Goal: Feedback & Contribution: Submit feedback/report problem

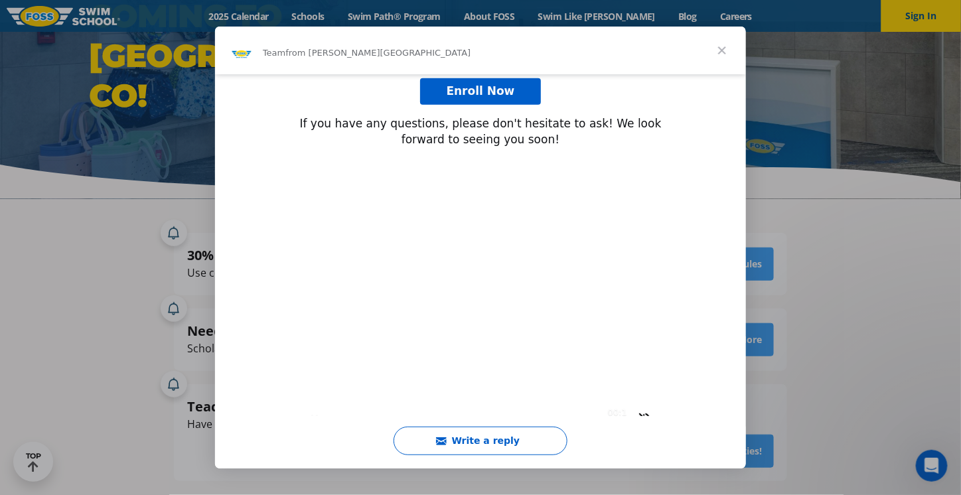
scroll to position [308, 0]
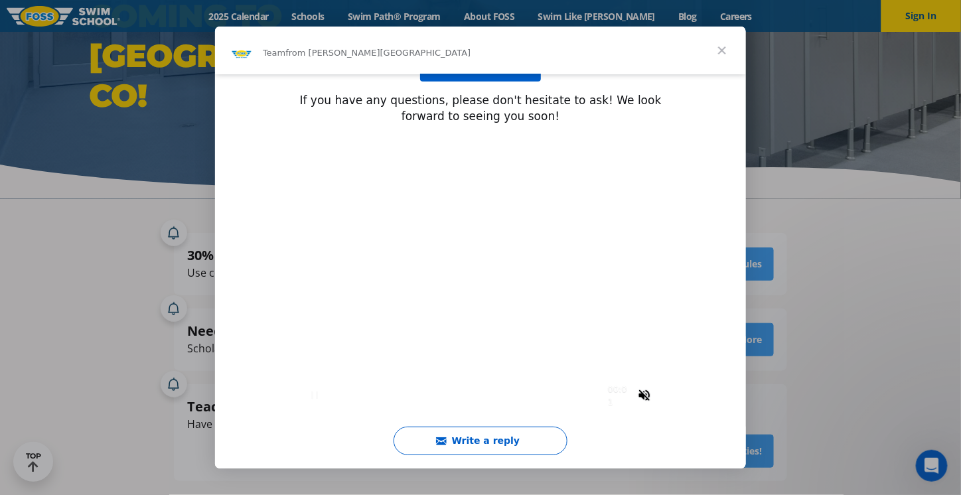
type input "3007170"
click at [719, 50] on span "Close" at bounding box center [722, 51] width 48 height 48
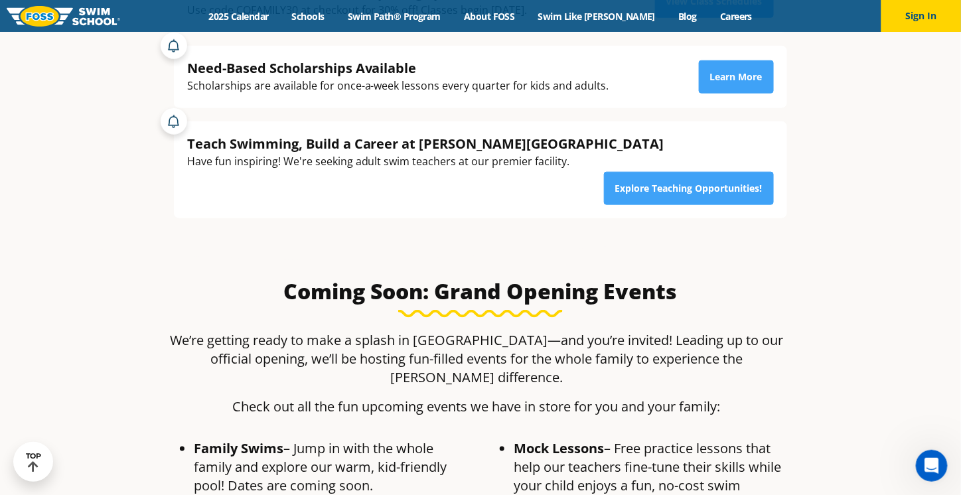
scroll to position [0, 0]
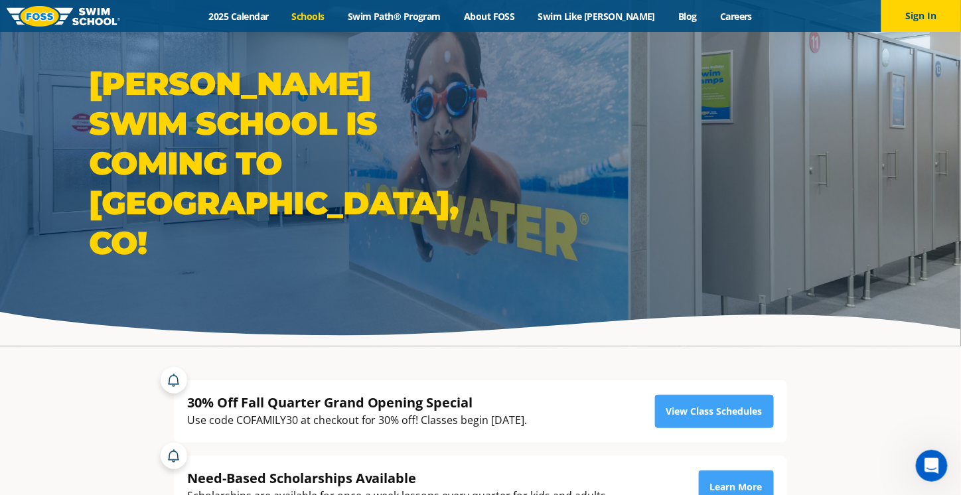
click at [322, 15] on link "Schools" at bounding box center [308, 16] width 56 height 13
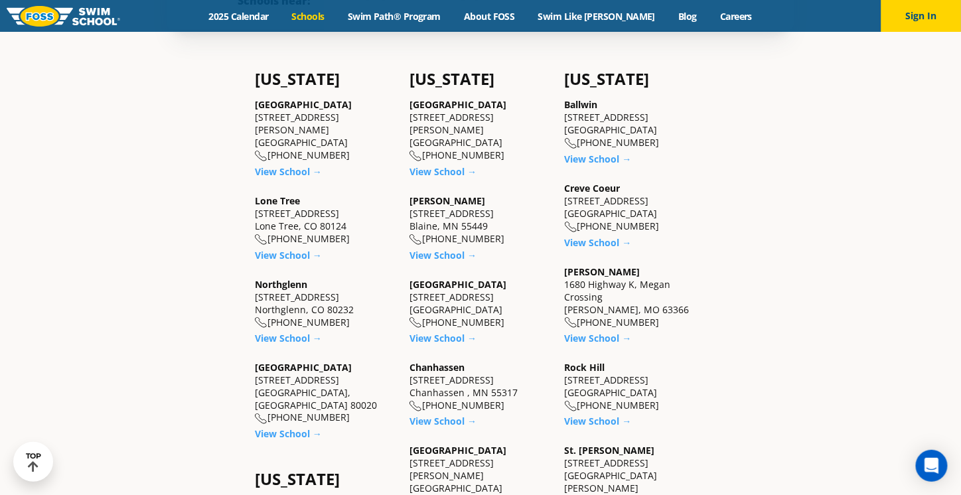
scroll to position [426, 0]
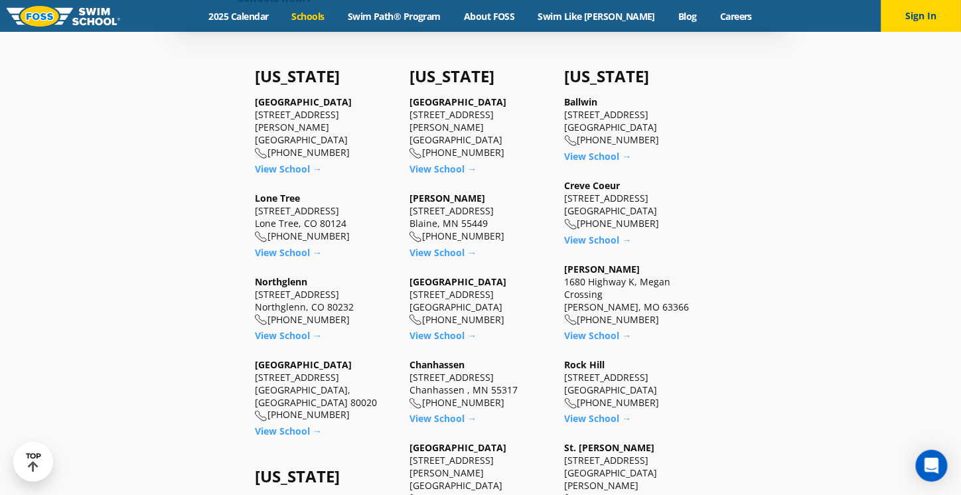
drag, startPoint x: 350, startPoint y: 295, endPoint x: 252, endPoint y: 283, distance: 99.0
copy div "450 E. 120th Ave., Suite A-1 Northglenn, CO 80232"
click at [317, 299] on div "Northglenn 450 E. 120th Ave., Suite A-1 Northglenn, CO 80232 (983) 203-1060" at bounding box center [325, 300] width 141 height 51
drag, startPoint x: 353, startPoint y: 292, endPoint x: 252, endPoint y: 282, distance: 101.4
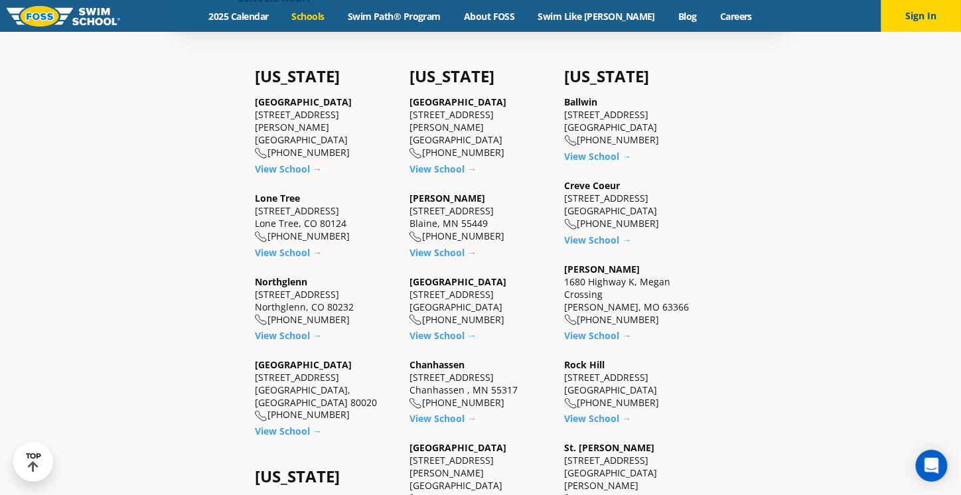
copy div "450 E. 120th Ave., Suite A-1 Northglenn, CO 80232"
drag, startPoint x: 346, startPoint y: 210, endPoint x: 247, endPoint y: 197, distance: 100.4
copy div "8455 Yosemite St. Lone Tree, CO 80124"
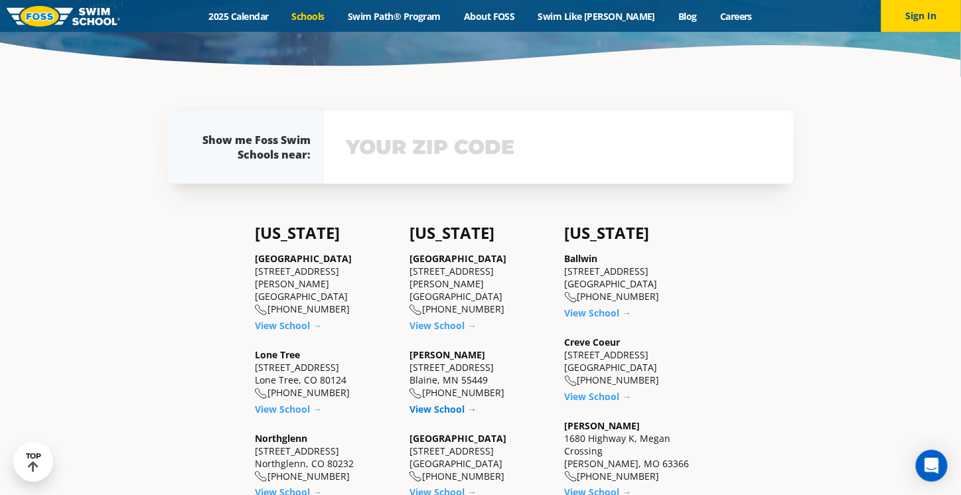
scroll to position [226, 0]
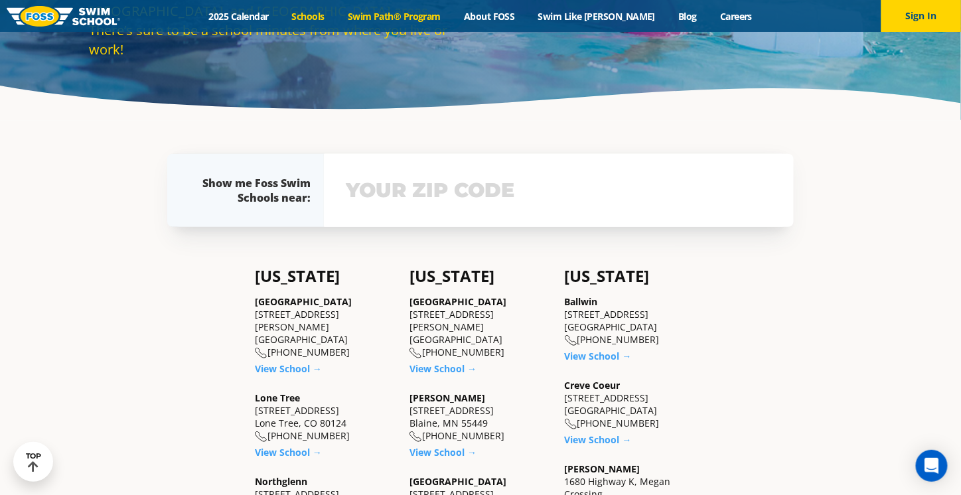
click at [418, 14] on link "Swim Path® Program" at bounding box center [394, 16] width 116 height 13
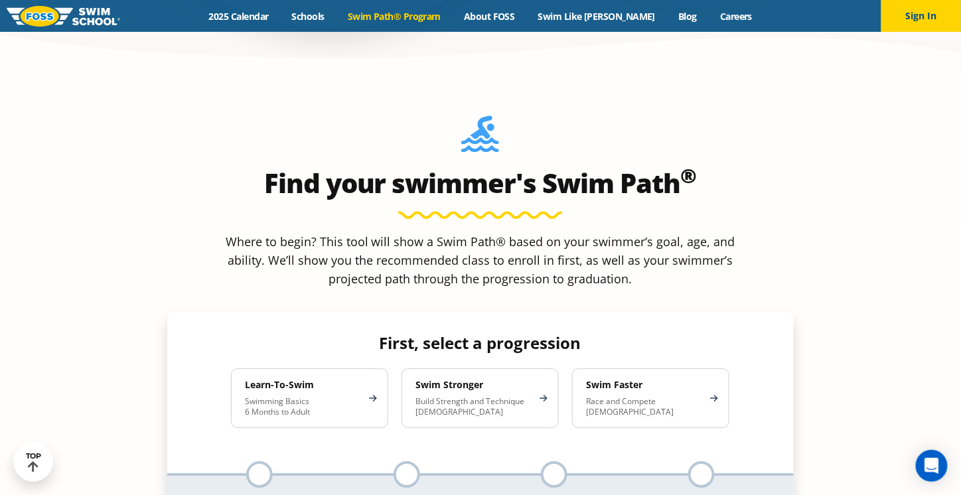
scroll to position [1128, 0]
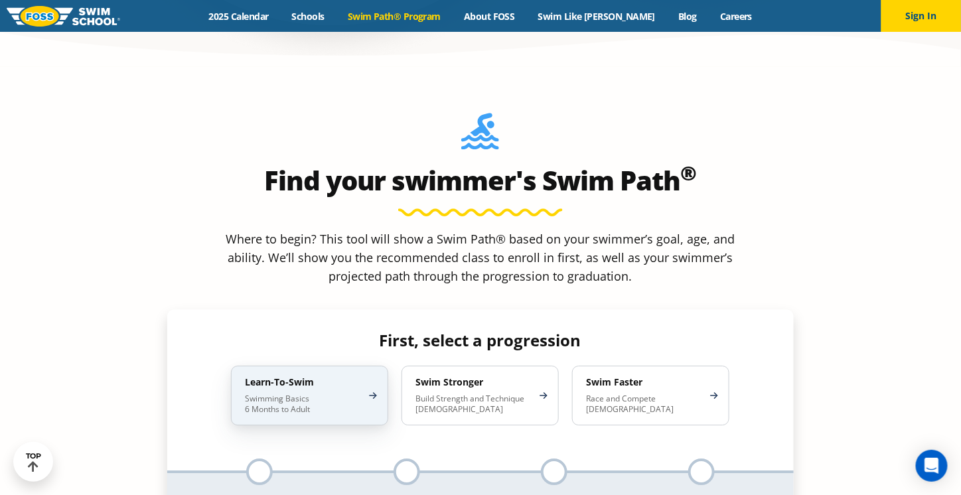
click at [350, 394] on p "Swimming Basics 6 Months to Adult" at bounding box center [303, 404] width 116 height 21
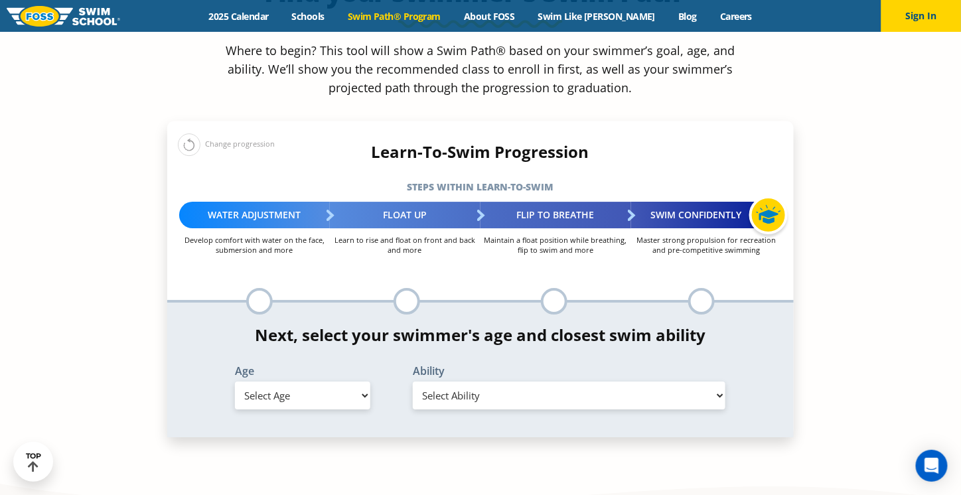
scroll to position [1317, 0]
click at [344, 381] on select "Select Age 6 months - 1 year 1 year 2 years 3 years 4 years 5 years 6 years 7 y…" at bounding box center [302, 395] width 135 height 28
select select "7-years"
click at [235, 381] on select "Select Age 6 months - 1 year 1 year 2 years 3 years 4 years 5 years 6 years 7 y…" at bounding box center [302, 395] width 135 height 28
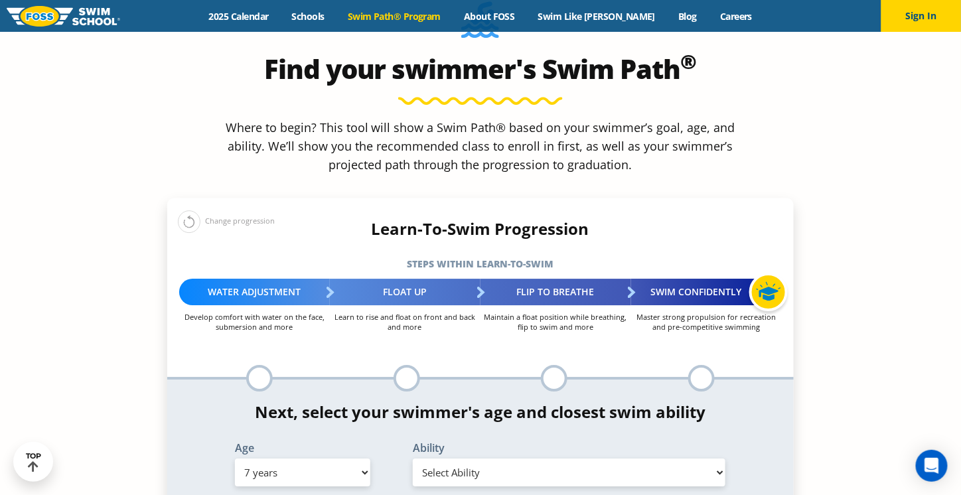
scroll to position [1238, 0]
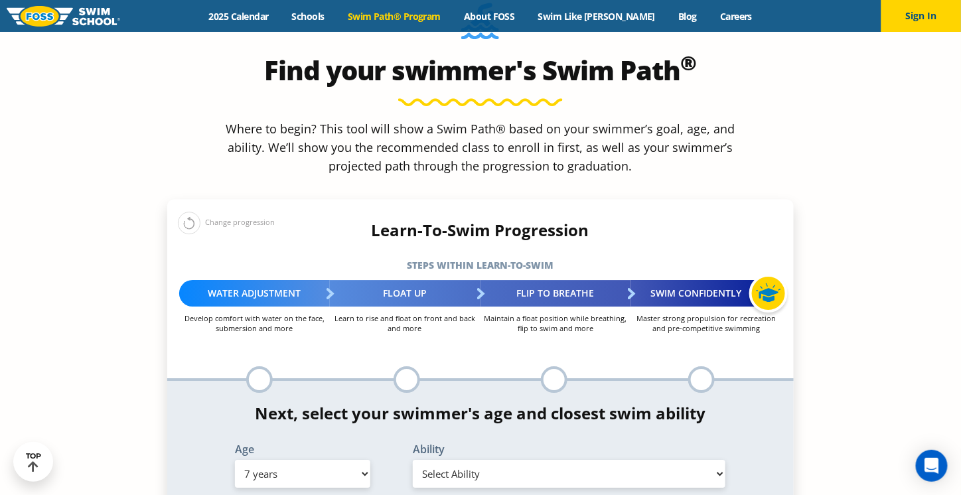
click at [469, 460] on select "Select Ability First in-water experience When in the water, reliant on a life j…" at bounding box center [569, 474] width 313 height 28
click at [402, 366] on div at bounding box center [407, 379] width 27 height 27
click at [254, 366] on div at bounding box center [259, 379] width 27 height 27
click at [451, 460] on select "Select Ability First in-water experience When in the water, reliant on a life j…" at bounding box center [569, 474] width 313 height 28
click at [413, 460] on select "Select Ability First in-water experience When in the water, reliant on a life j…" at bounding box center [569, 474] width 313 height 28
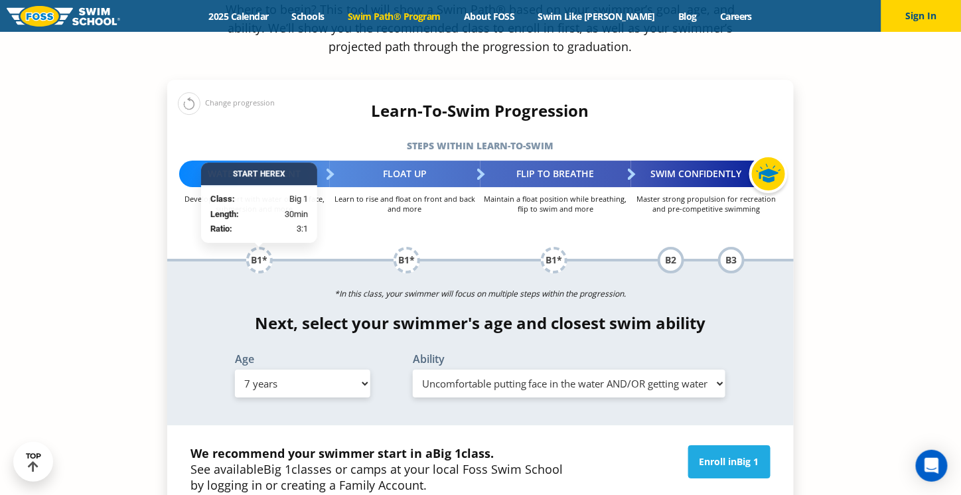
scroll to position [1358, 0]
click at [439, 370] on select "Select Ability First in-water experience When in the water, reliant on a life j…" at bounding box center [569, 384] width 313 height 28
select select "7-years-swims-front-crawl-and-backstroke-for-25-ft-with-a-flip-from-stomach-to-…"
click at [413, 370] on select "Select Ability First in-water experience When in the water, reliant on a life j…" at bounding box center [569, 384] width 313 height 28
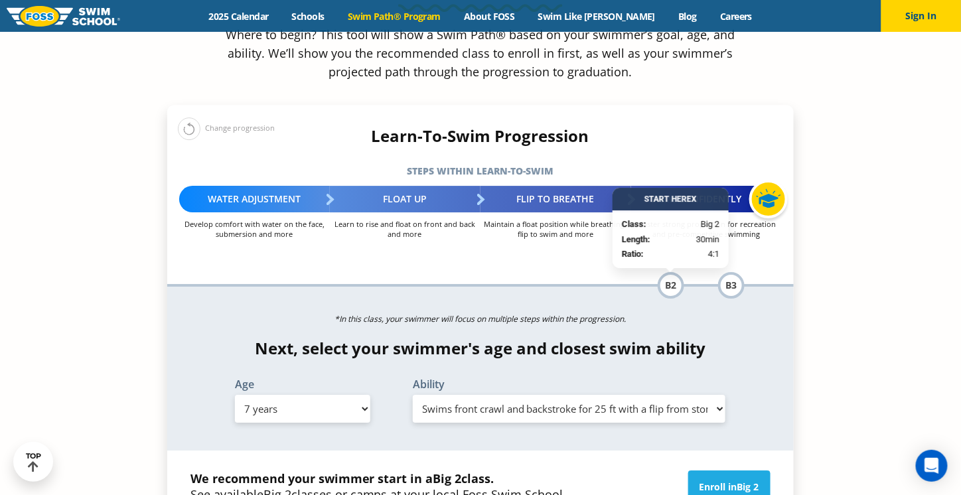
scroll to position [1331, 0]
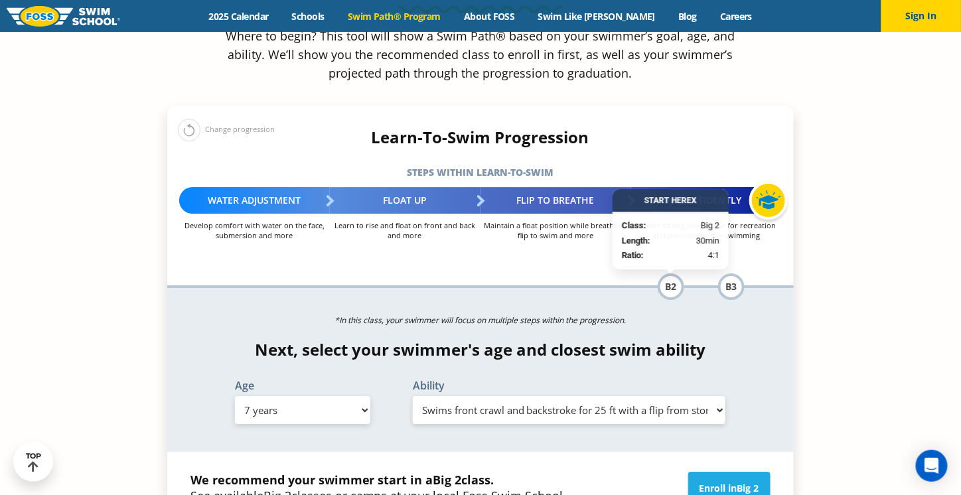
click at [595, 396] on select "Select Ability First in-water experience When in the water, reliant on a life j…" at bounding box center [569, 410] width 313 height 28
click at [413, 396] on select "Select Ability First in-water experience When in the water, reliant on a life j…" at bounding box center [569, 410] width 313 height 28
click at [327, 396] on select "Select Age 6 months - 1 year 1 year 2 years 3 years 4 years 5 years 6 years 7 y…" at bounding box center [302, 410] width 135 height 28
select select "11-years-"
click at [235, 396] on select "Select Age 6 months - 1 year 1 year 2 years 3 years 4 years 5 years 6 years 7 y…" at bounding box center [302, 410] width 135 height 28
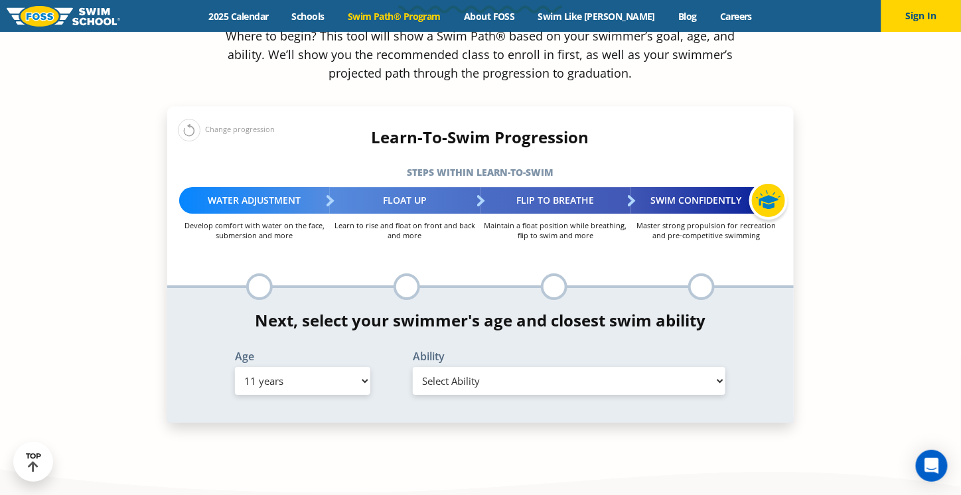
click at [457, 367] on select "Select Ability First in-water experience When in the water, reliant on a life j…" at bounding box center [569, 381] width 313 height 28
click at [356, 374] on section "Find your swimmer's Swim Path ® Where to begin? This tool will show a Swim Path…" at bounding box center [480, 183] width 961 height 640
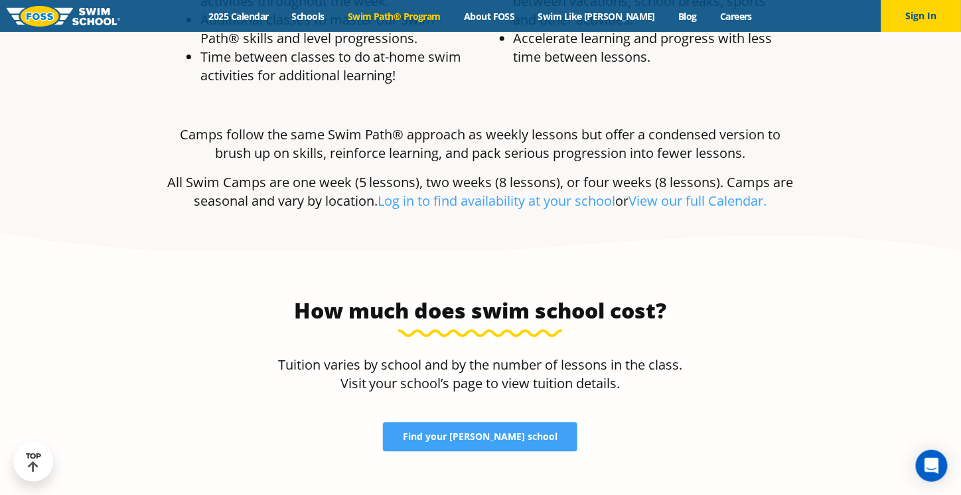
scroll to position [2696, 0]
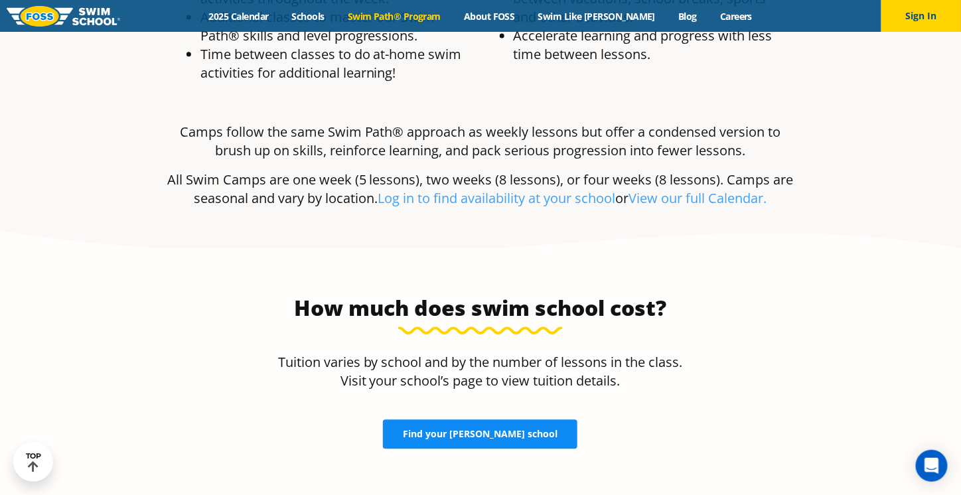
click at [449, 429] on span "Find your FOSS school" at bounding box center [480, 433] width 155 height 9
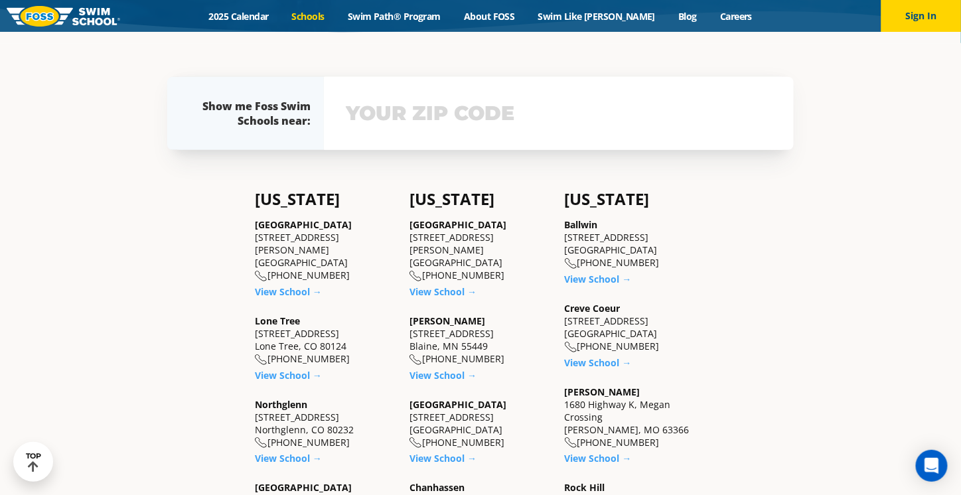
scroll to position [315, 0]
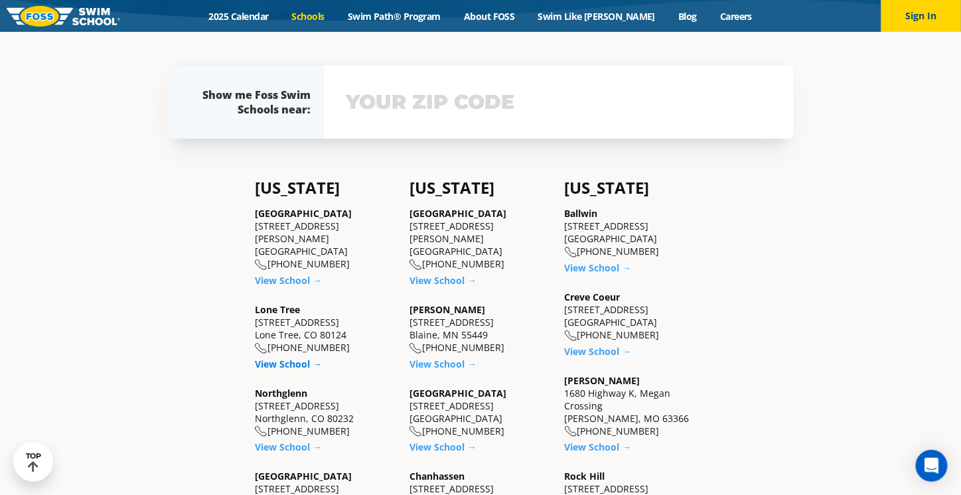
click at [271, 358] on link "View School →" at bounding box center [288, 364] width 67 height 13
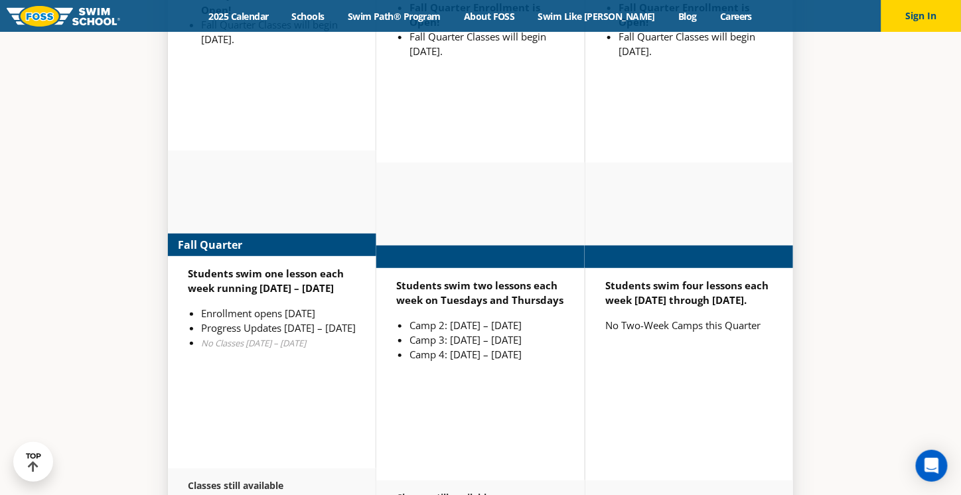
scroll to position [3465, 0]
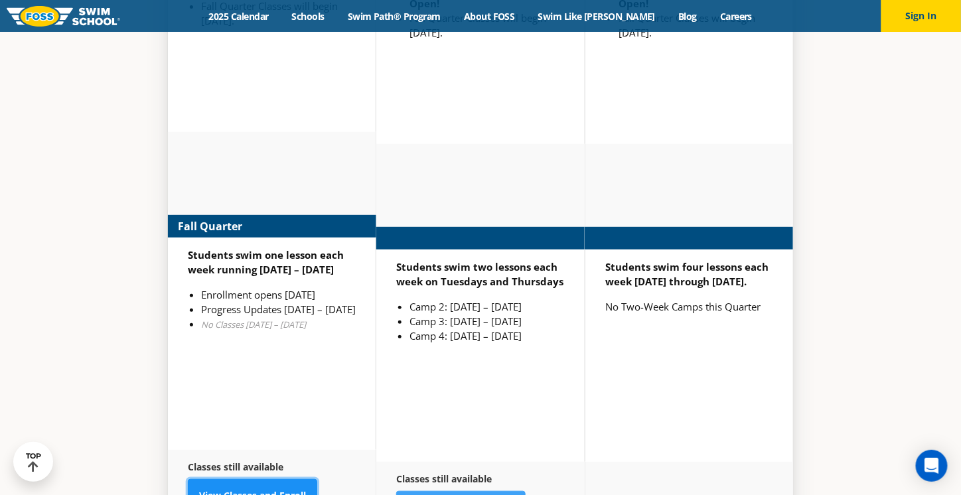
click at [288, 479] on link "View Classes and Enroll" at bounding box center [252, 495] width 129 height 33
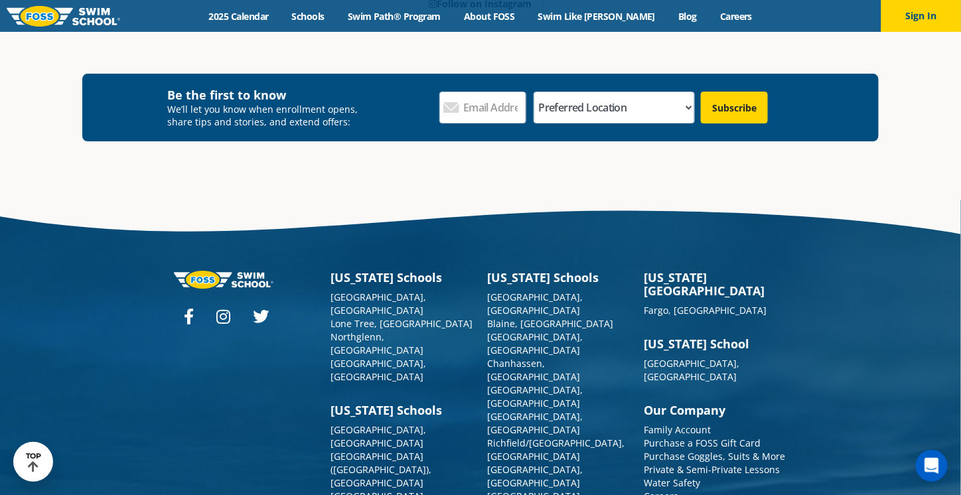
scroll to position [4828, 0]
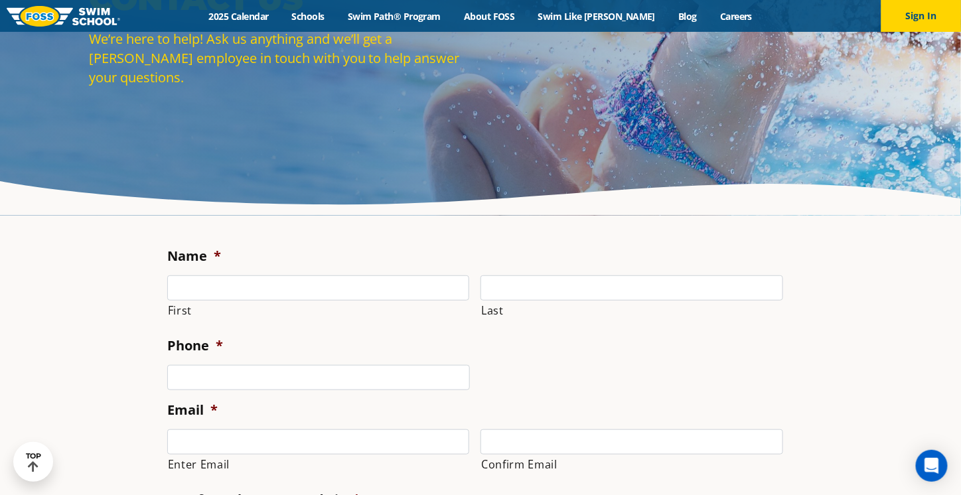
scroll to position [126, 0]
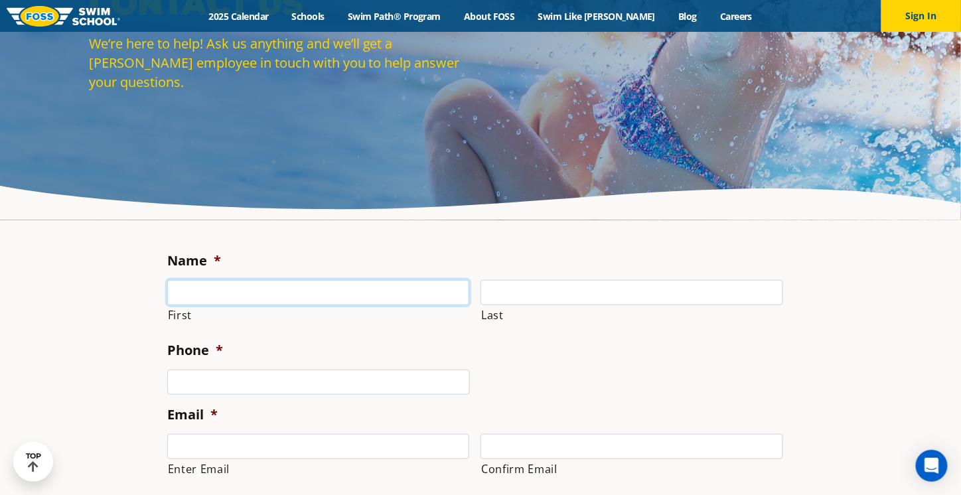
click at [381, 289] on input "First" at bounding box center [318, 292] width 303 height 25
type input "[PERSON_NAME]"
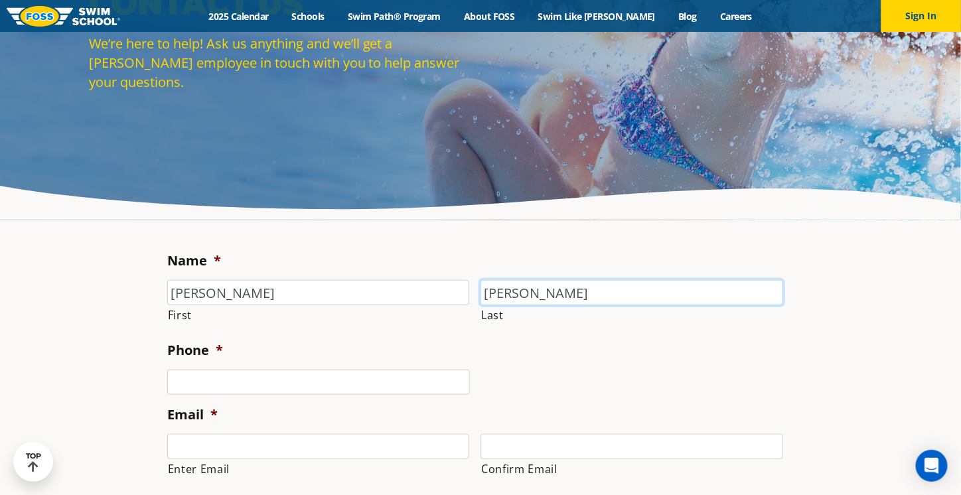
type input "[PERSON_NAME]"
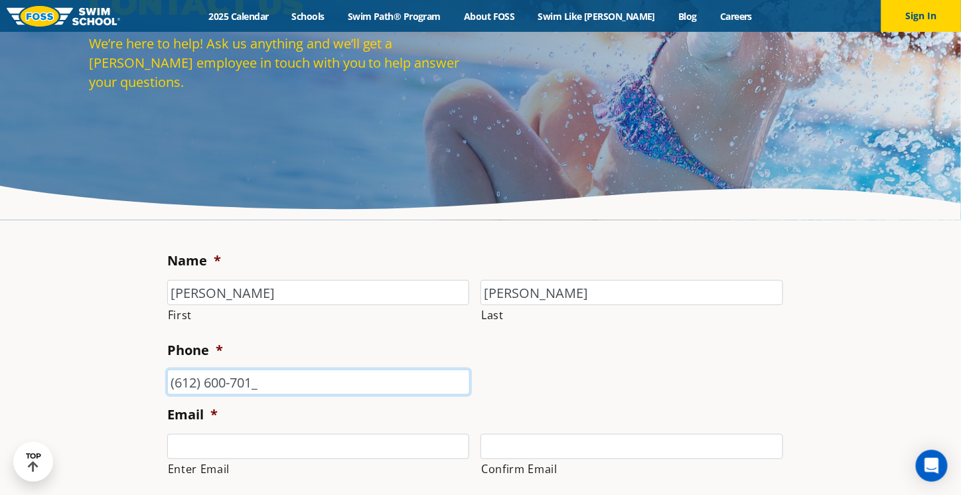
type input "[PHONE_NUMBER]"
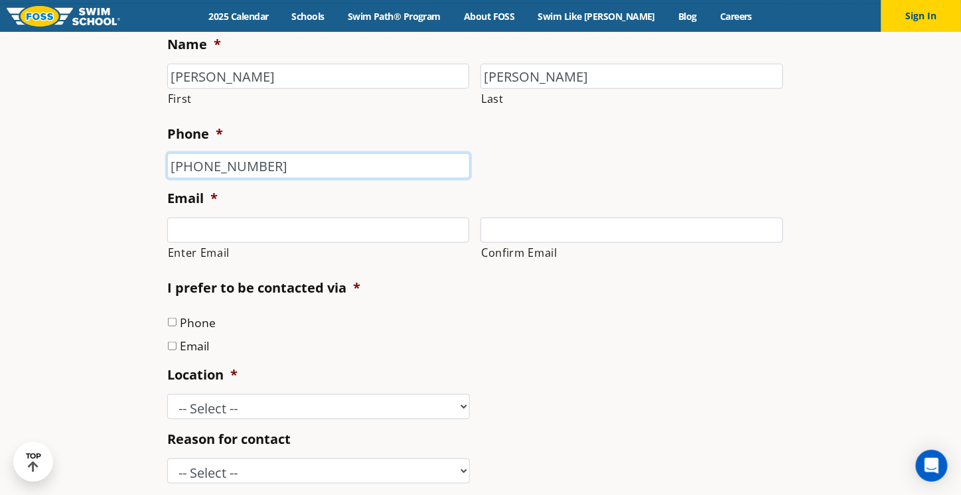
scroll to position [358, 0]
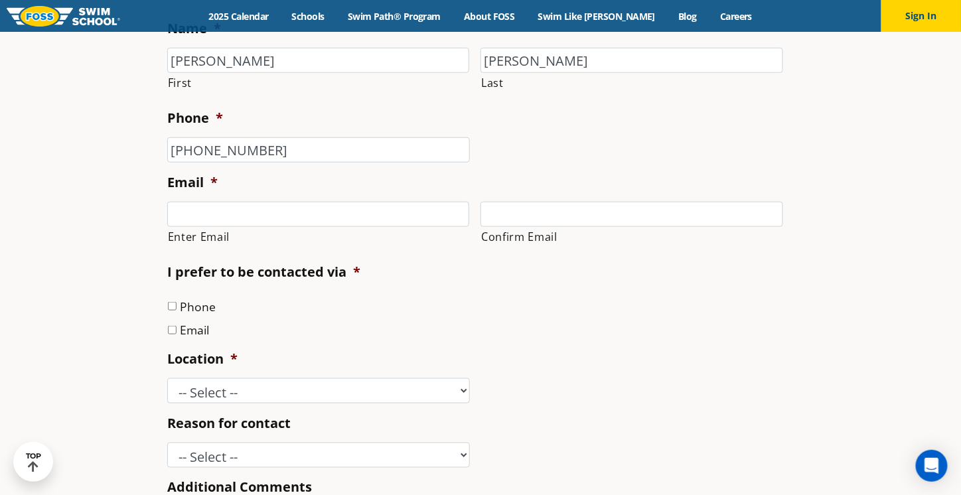
click at [197, 332] on label "Email" at bounding box center [194, 329] width 29 height 17
click at [177, 332] on input "Email" at bounding box center [172, 330] width 9 height 9
checkbox input "true"
click at [272, 215] on input "Enter Email" at bounding box center [318, 214] width 303 height 25
type input "h"
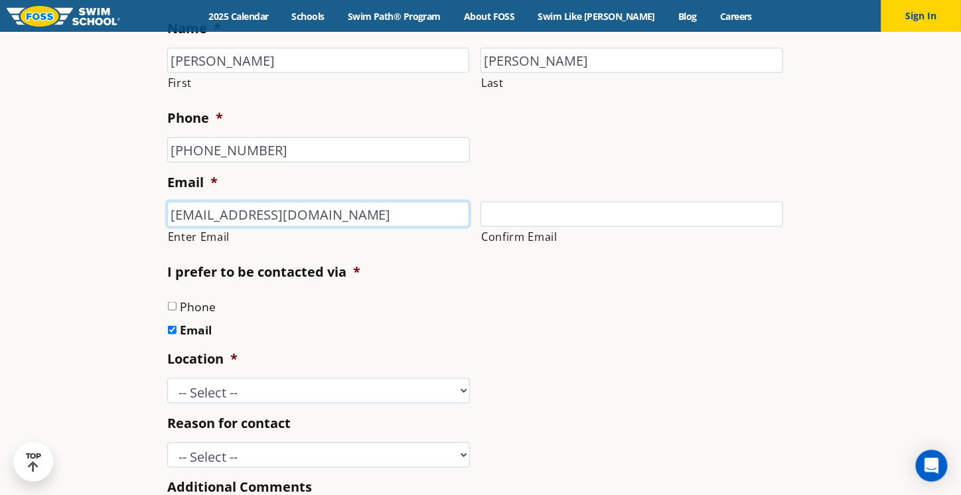
drag, startPoint x: 370, startPoint y: 208, endPoint x: 157, endPoint y: 188, distance: 214.0
click at [157, 188] on section "Name * [PERSON_NAME] First [PERSON_NAME] Last Phone * [PHONE_NUMBER] Email * [E…" at bounding box center [480, 380] width 961 height 783
type input "[EMAIL_ADDRESS][DOMAIN_NAME]"
click at [535, 219] on input "Confirm Email" at bounding box center [632, 214] width 303 height 25
paste input "[EMAIL_ADDRESS][DOMAIN_NAME]"
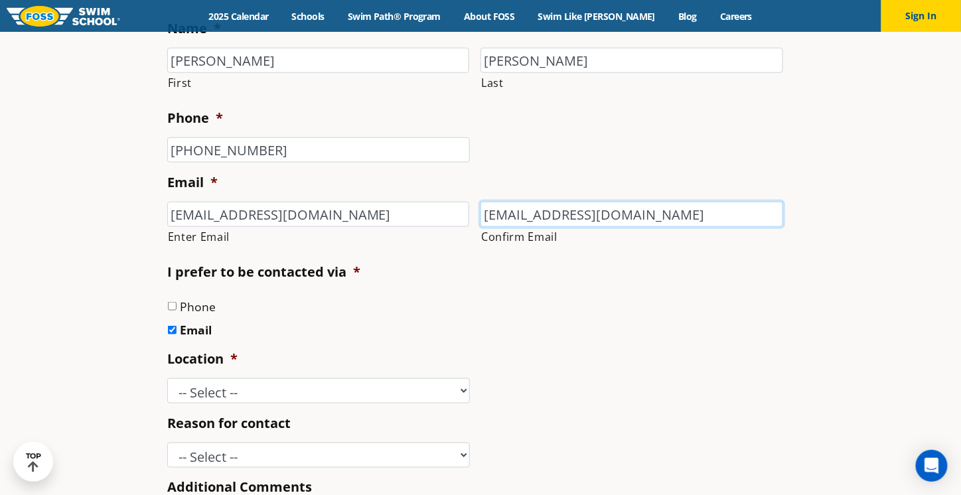
type input "[EMAIL_ADDRESS][DOMAIN_NAME]"
click at [202, 386] on select "-- Select -- [GEOGRAPHIC_DATA], [GEOGRAPHIC_DATA] [GEOGRAPHIC_DATA] [GEOGRAPHIC…" at bounding box center [318, 390] width 303 height 25
select select "LNT"
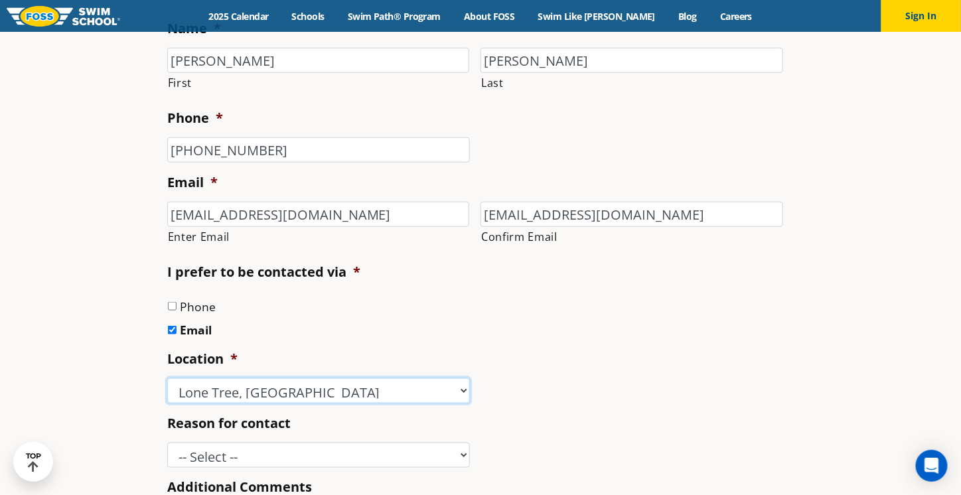
click at [167, 379] on select "-- Select -- [GEOGRAPHIC_DATA], [GEOGRAPHIC_DATA] [GEOGRAPHIC_DATA] [GEOGRAPHIC…" at bounding box center [318, 390] width 303 height 25
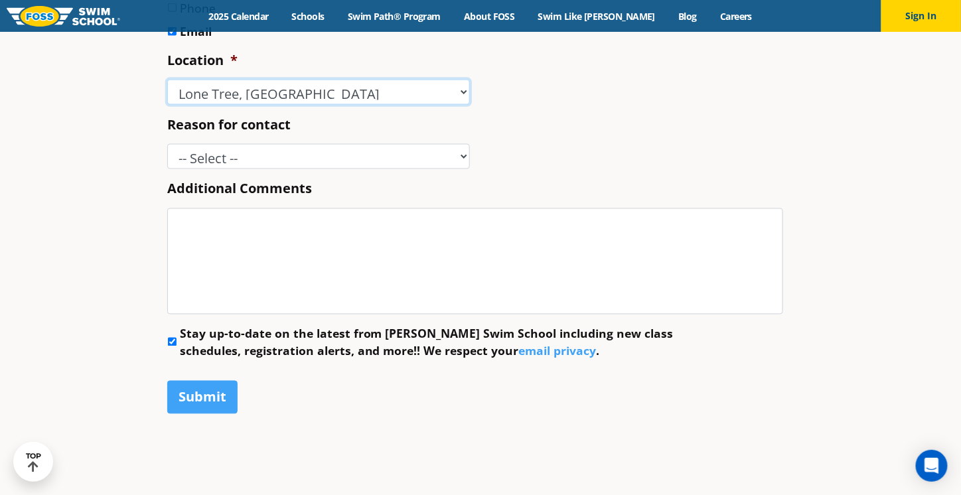
scroll to position [658, 0]
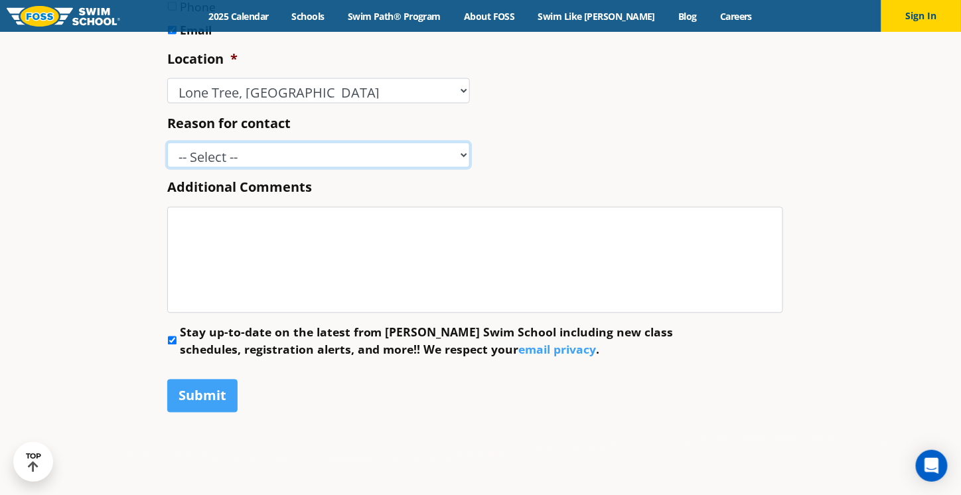
click at [218, 157] on select "-- Select -- Enrollment issue Program question What level is best for my child?…" at bounding box center [318, 155] width 303 height 25
select select "Program question"
click at [167, 143] on select "-- Select -- Enrollment issue Program question What level is best for my child?…" at bounding box center [318, 155] width 303 height 25
click at [240, 163] on select "-- Select -- Enrollment issue Program question What level is best for my child?…" at bounding box center [318, 155] width 303 height 25
click at [167, 143] on select "-- Select -- Enrollment issue Program question What level is best for my child?…" at bounding box center [318, 155] width 303 height 25
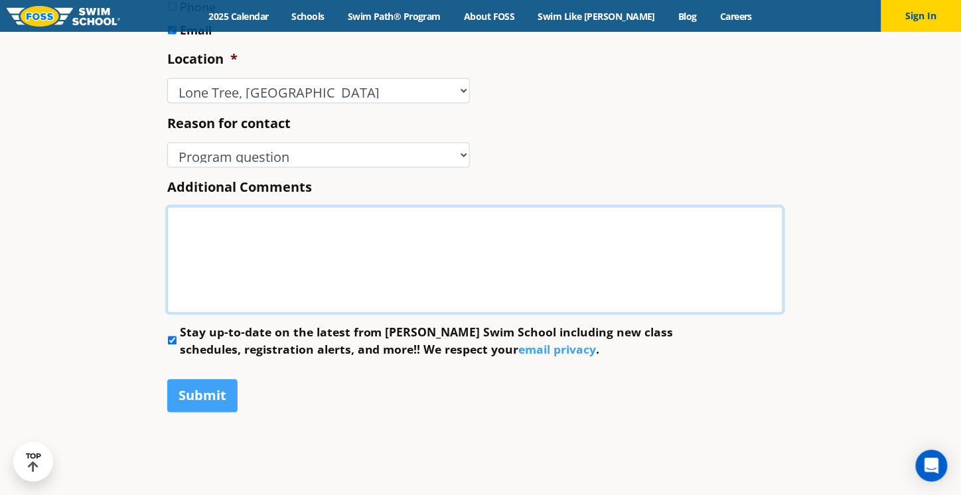
click at [184, 239] on textarea "Additional Comments" at bounding box center [475, 260] width 616 height 106
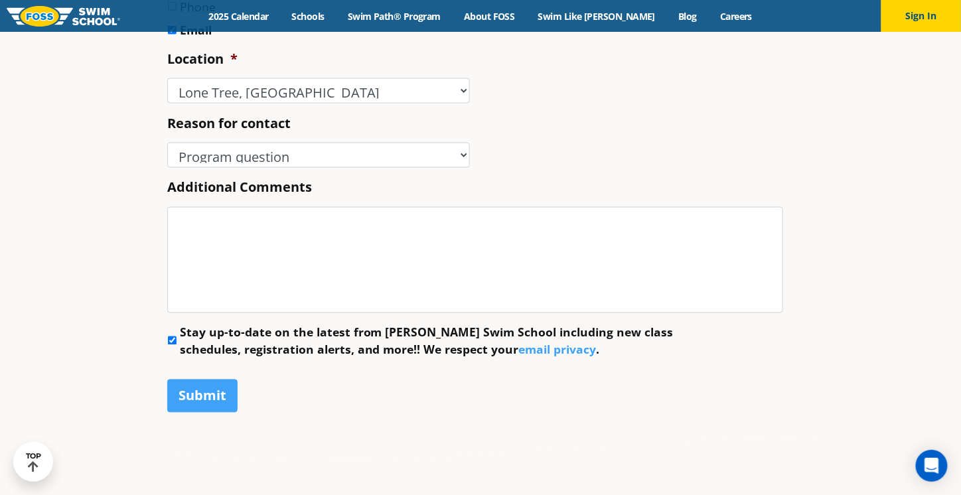
click at [171, 344] on input "Stay up-to-date on the latest from [PERSON_NAME] Swim School including new clas…" at bounding box center [172, 340] width 9 height 9
checkbox input "false"
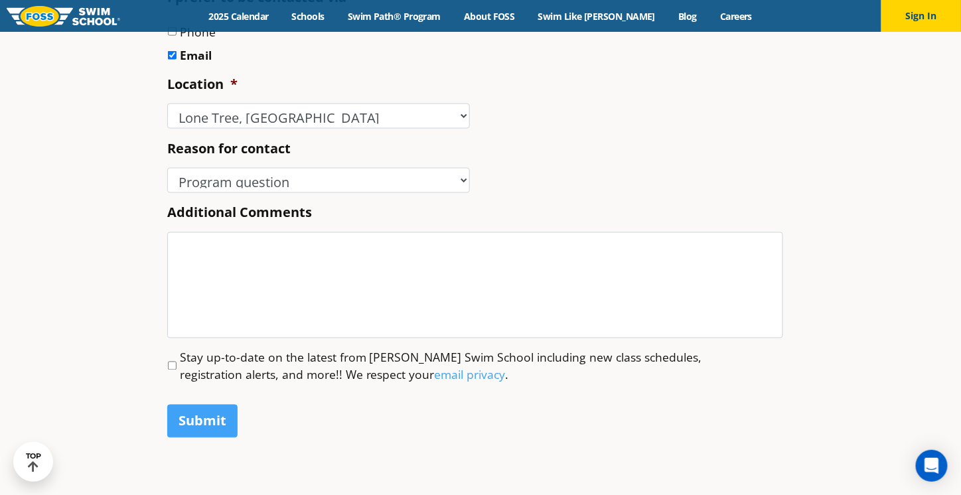
scroll to position [636, 0]
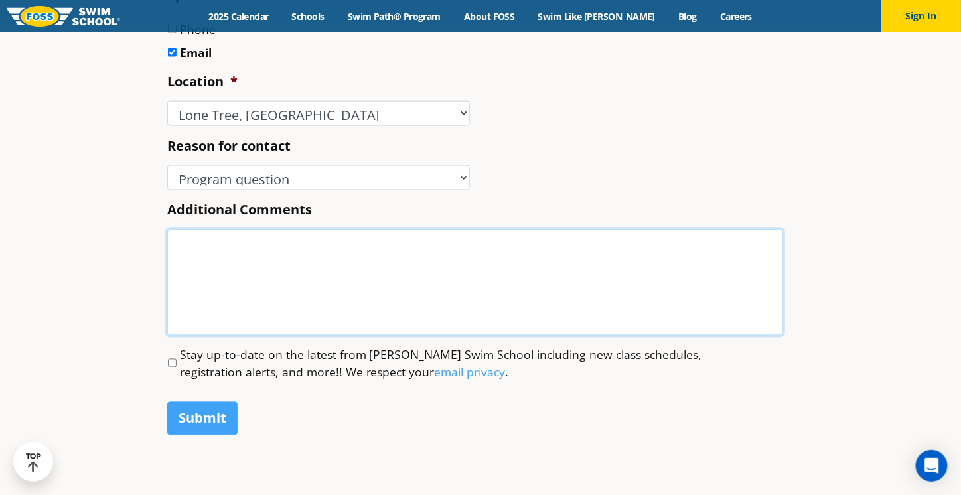
click at [218, 289] on textarea "Additional Comments" at bounding box center [475, 283] width 616 height 106
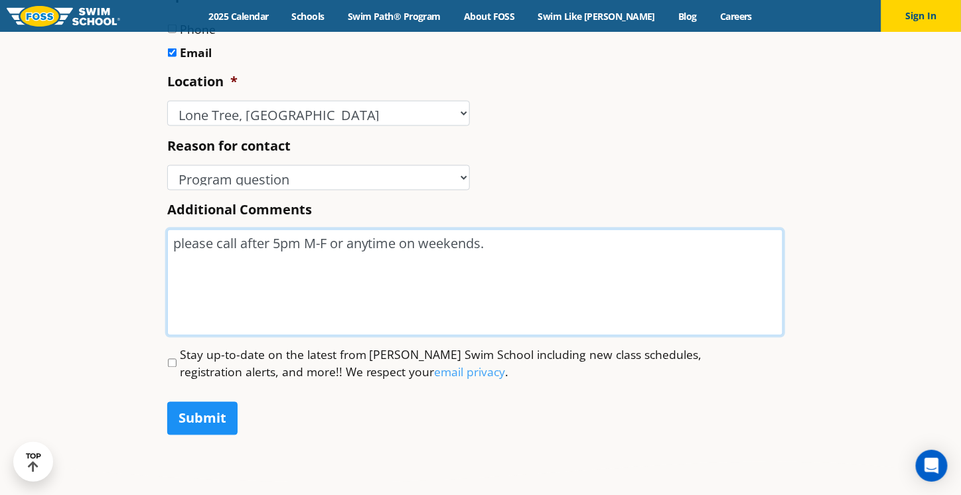
type textarea "please call after 5pm M-F or anytime on weekends."
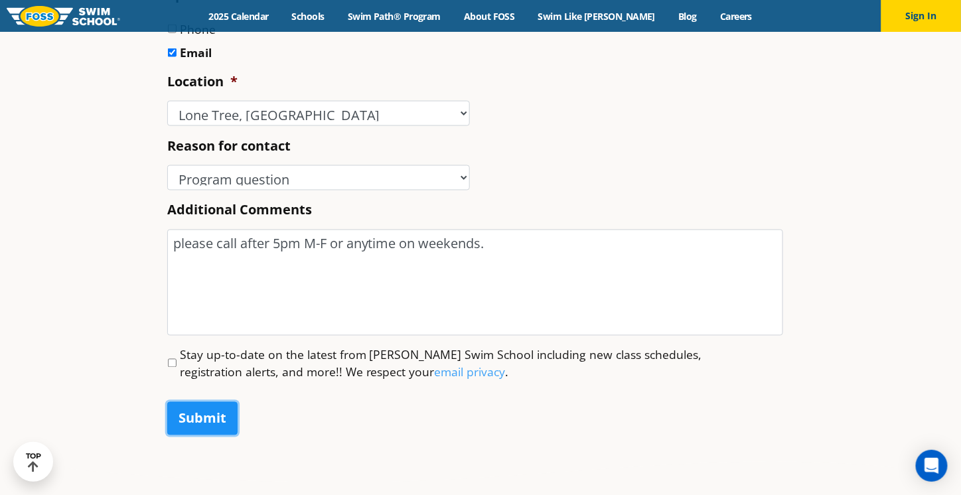
click at [191, 423] on input "Submit" at bounding box center [202, 418] width 70 height 33
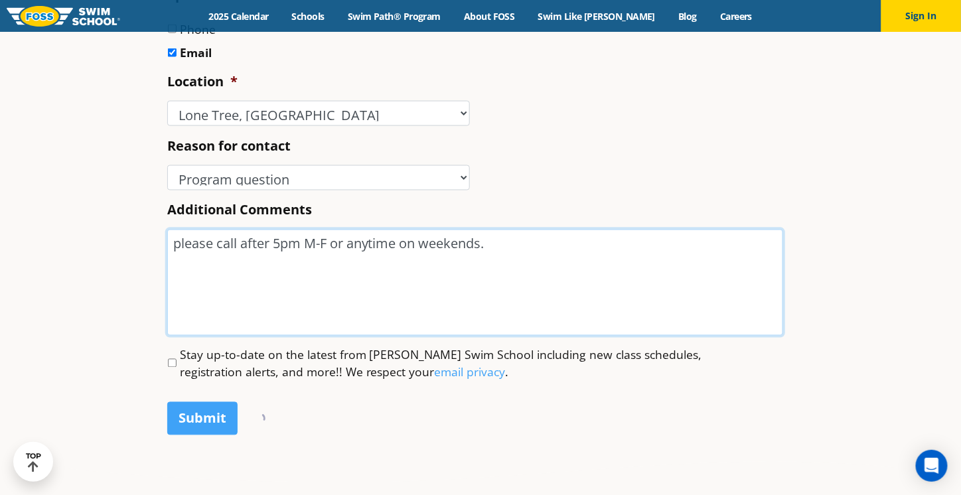
click at [239, 249] on textarea "please call after 5pm M-F or anytime on weekends." at bounding box center [475, 283] width 616 height 106
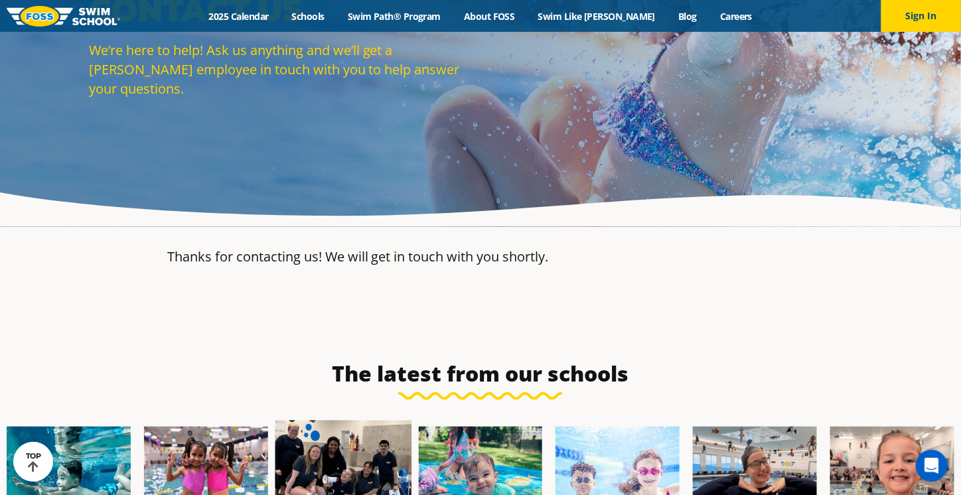
scroll to position [0, 0]
